Goal: Information Seeking & Learning: Learn about a topic

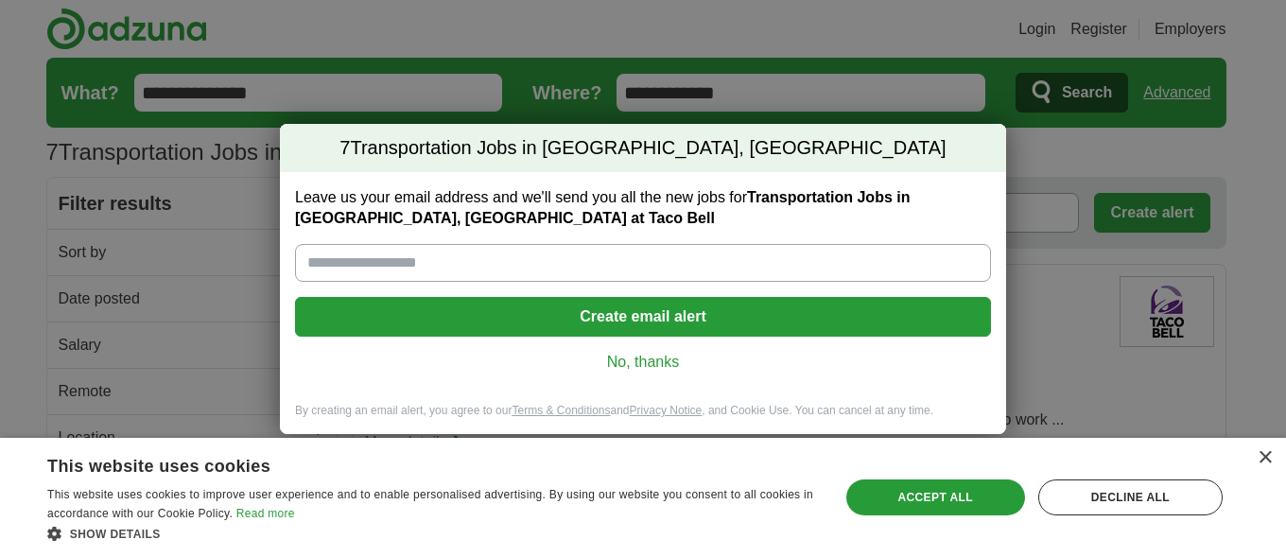
click at [637, 360] on link "No, thanks" at bounding box center [643, 362] width 666 height 21
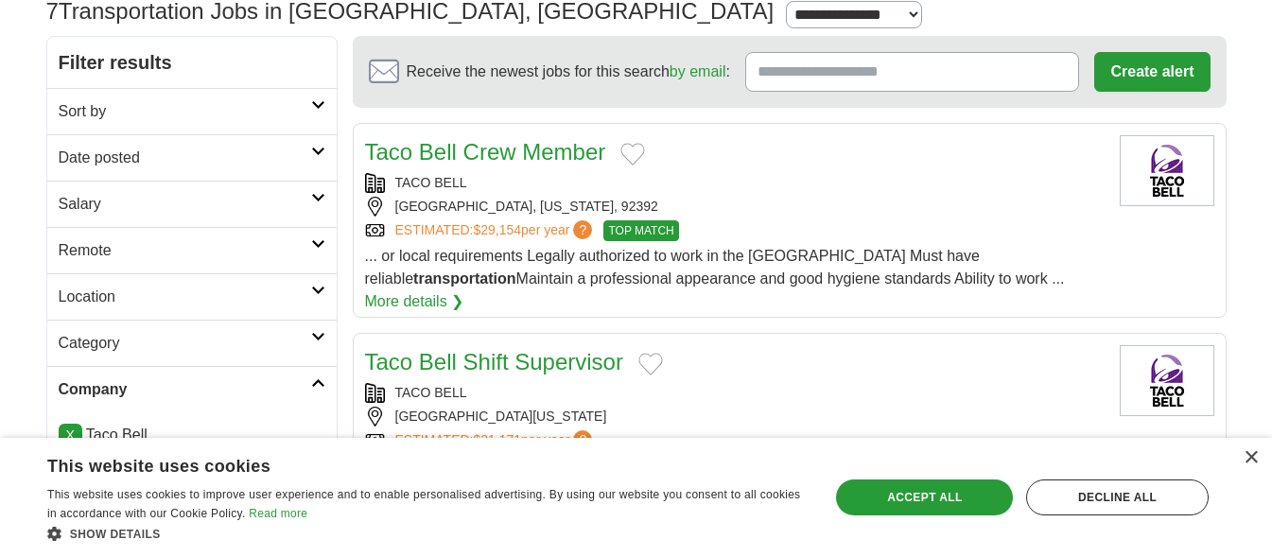
scroll to position [194, 0]
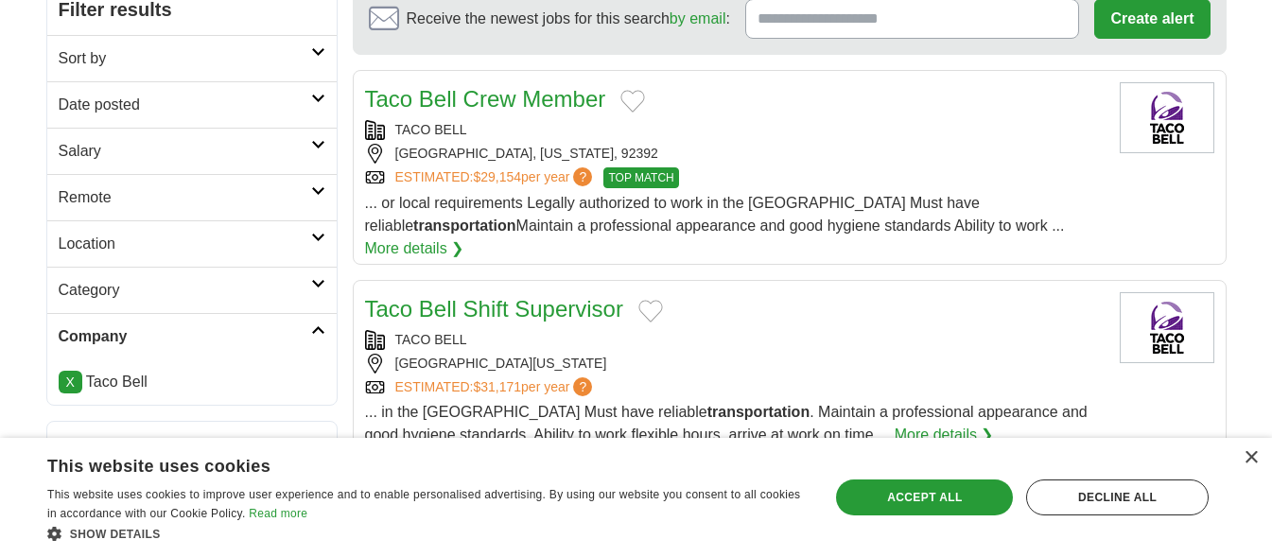
click at [464, 237] on link "More details ❯" at bounding box center [414, 248] width 99 height 23
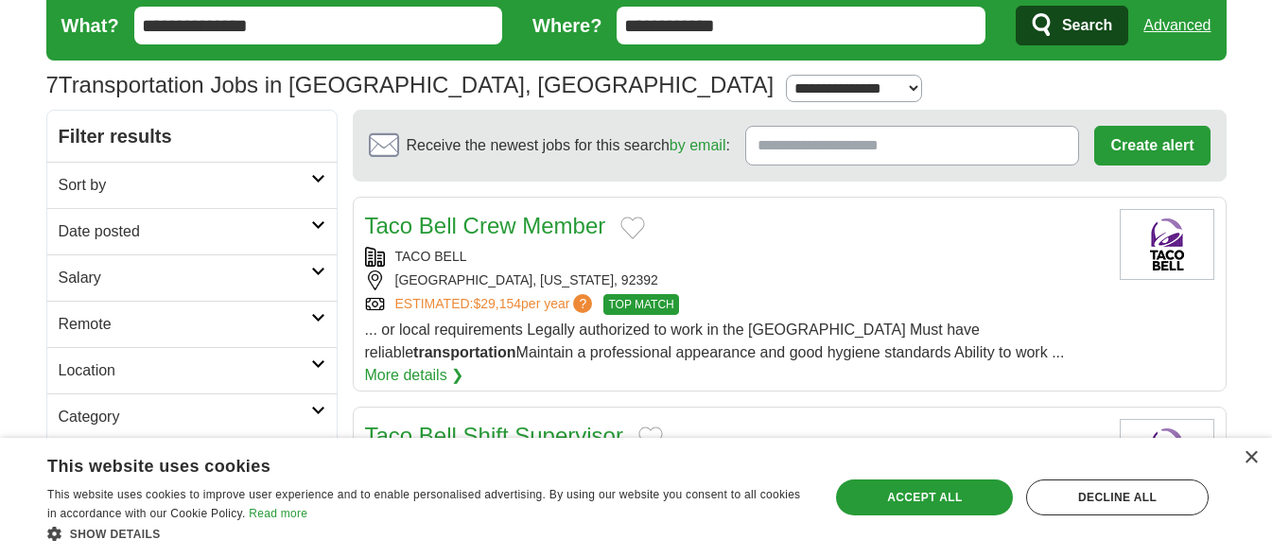
scroll to position [0, 0]
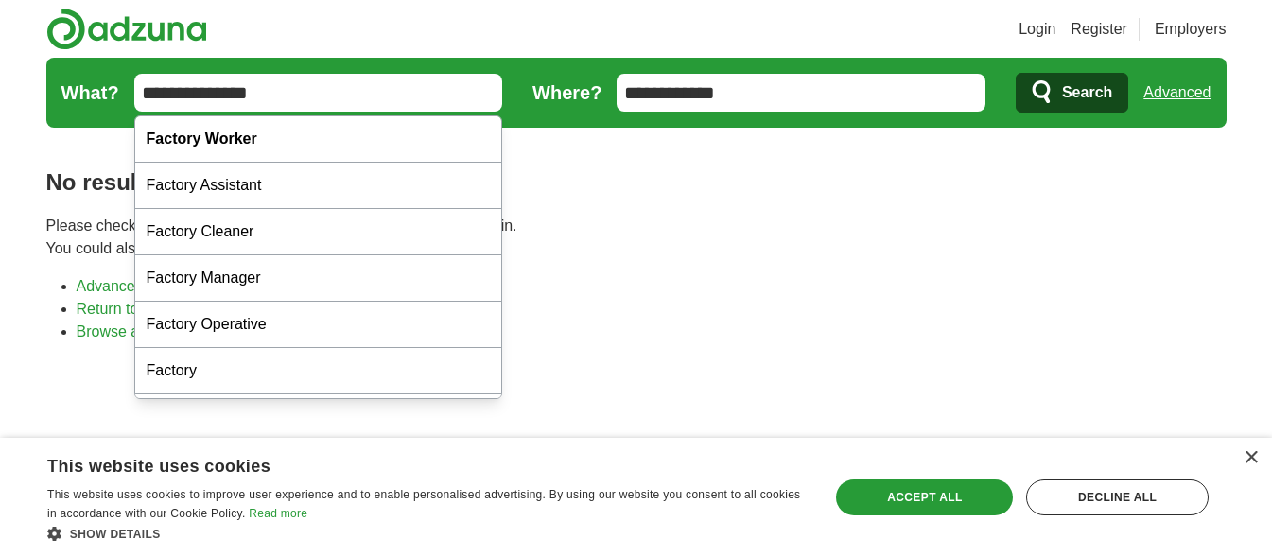
drag, startPoint x: 275, startPoint y: 96, endPoint x: 127, endPoint y: 95, distance: 148.5
click at [136, 95] on input "**********" at bounding box center [318, 93] width 369 height 38
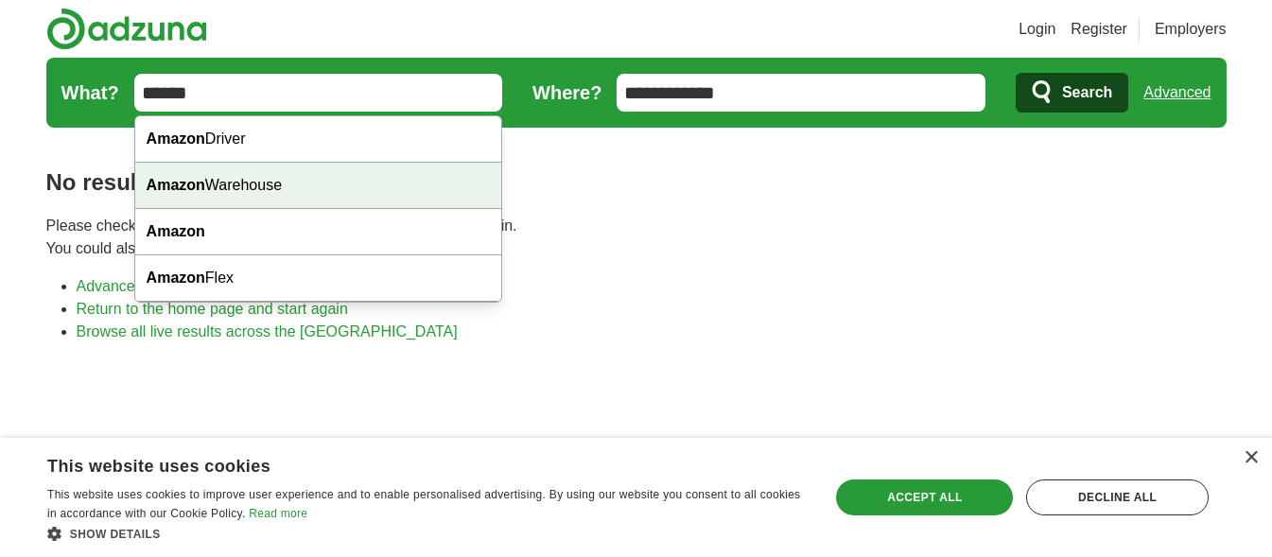
click at [249, 179] on div "Amazon Warehouse" at bounding box center [318, 186] width 367 height 46
type input "**********"
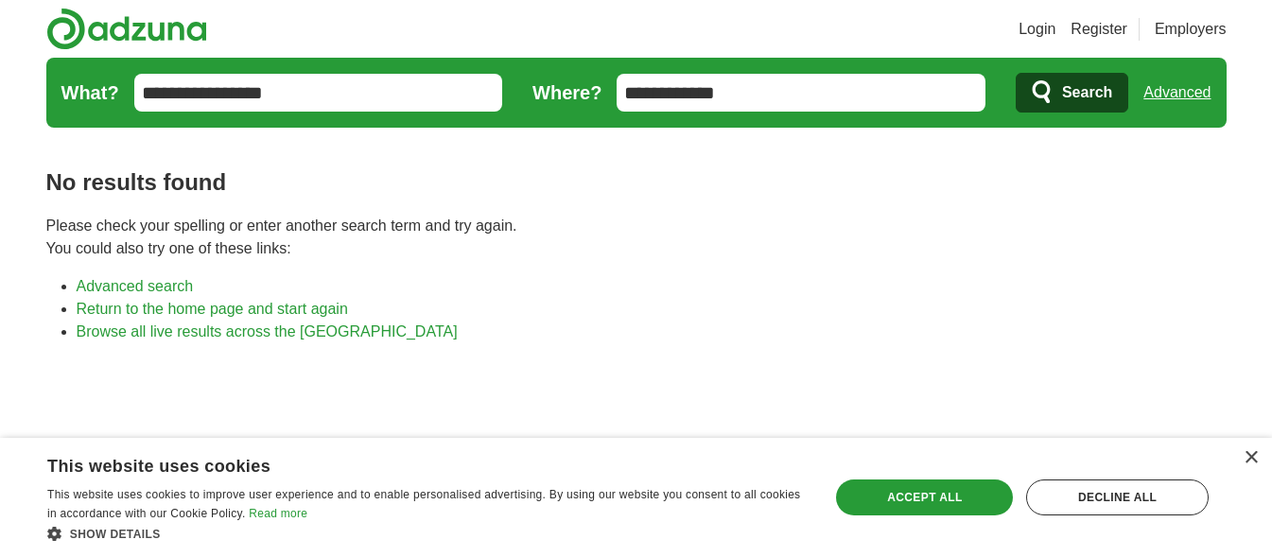
click at [1081, 86] on span "Search" at bounding box center [1087, 93] width 50 height 38
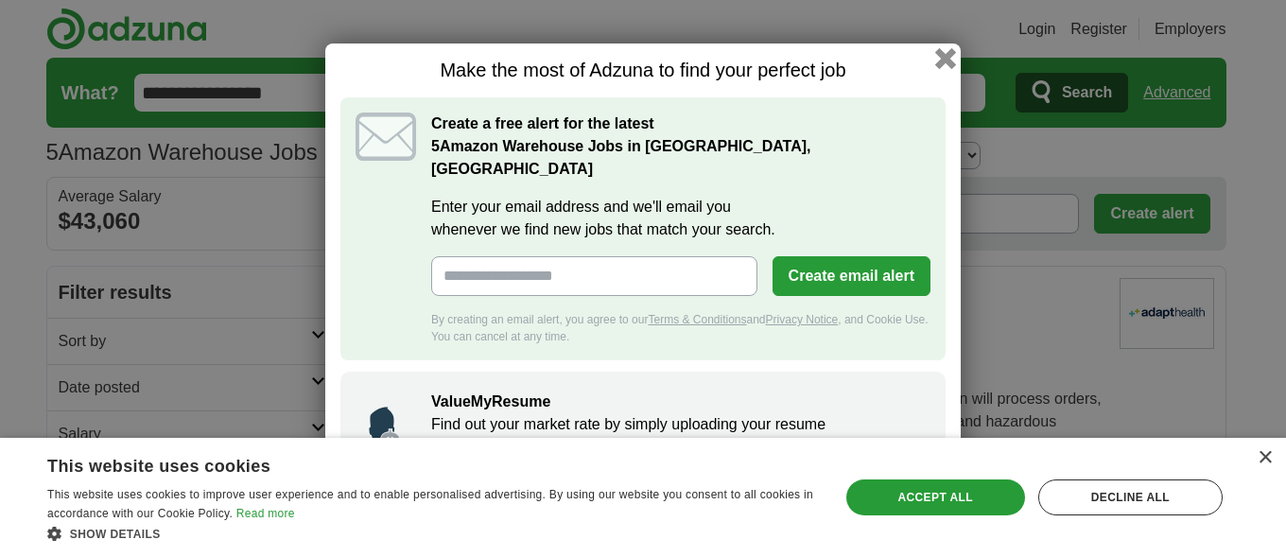
click at [941, 62] on button "button" at bounding box center [946, 58] width 21 height 21
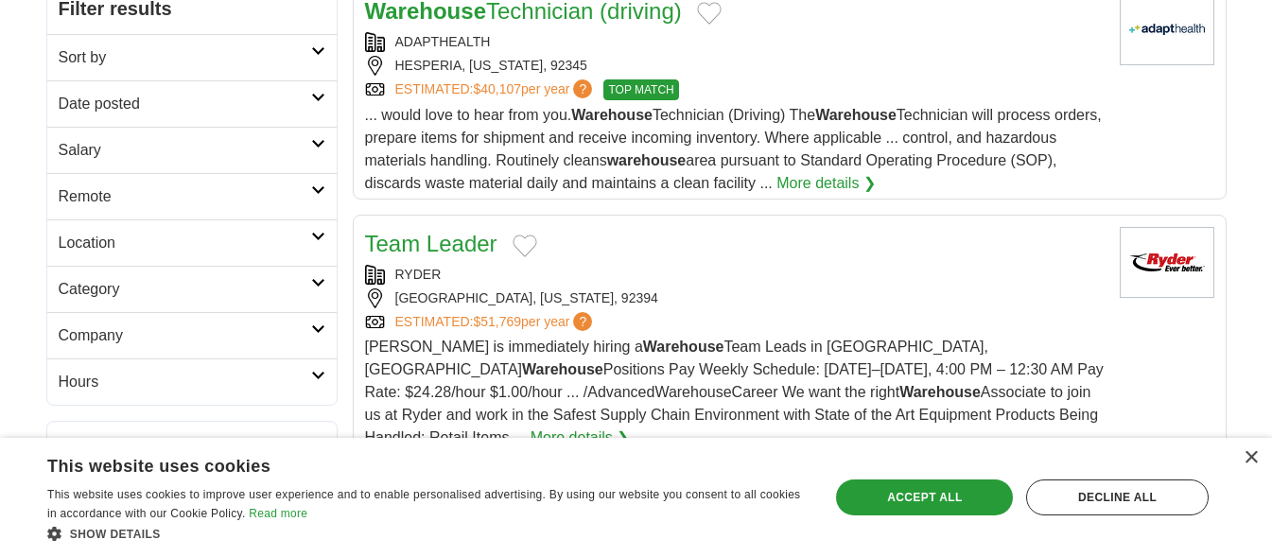
scroll to position [568, 0]
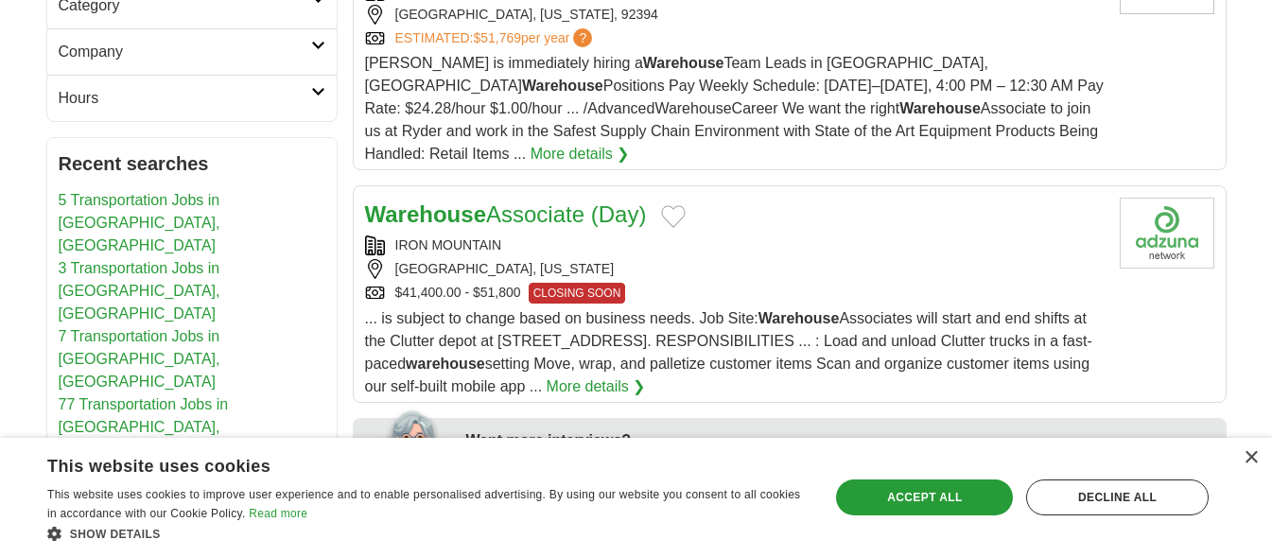
click at [124, 476] on link "Clear recent searches" at bounding box center [133, 484] width 149 height 16
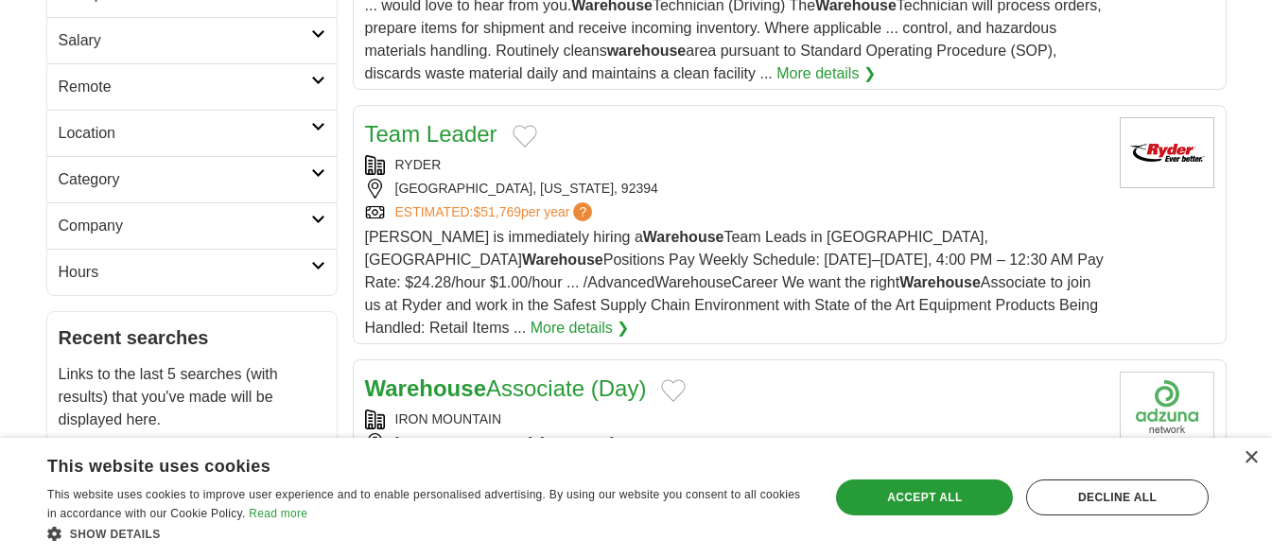
scroll to position [0, 0]
